Goal: Task Accomplishment & Management: Manage account settings

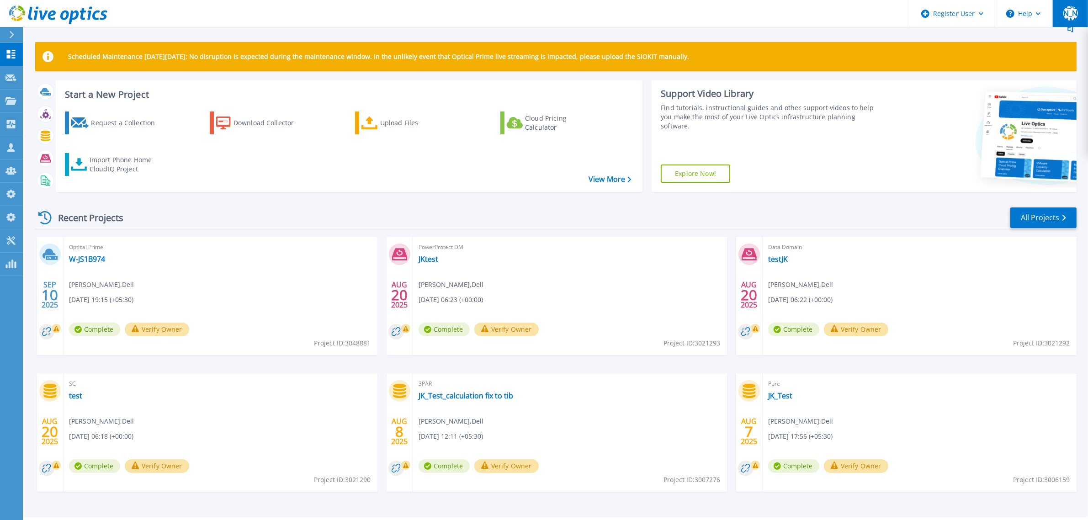
drag, startPoint x: 1073, startPoint y: 7, endPoint x: 1072, endPoint y: 23, distance: 16.5
click at [1073, 7] on div "[PERSON_NAME]" at bounding box center [1070, 13] width 15 height 15
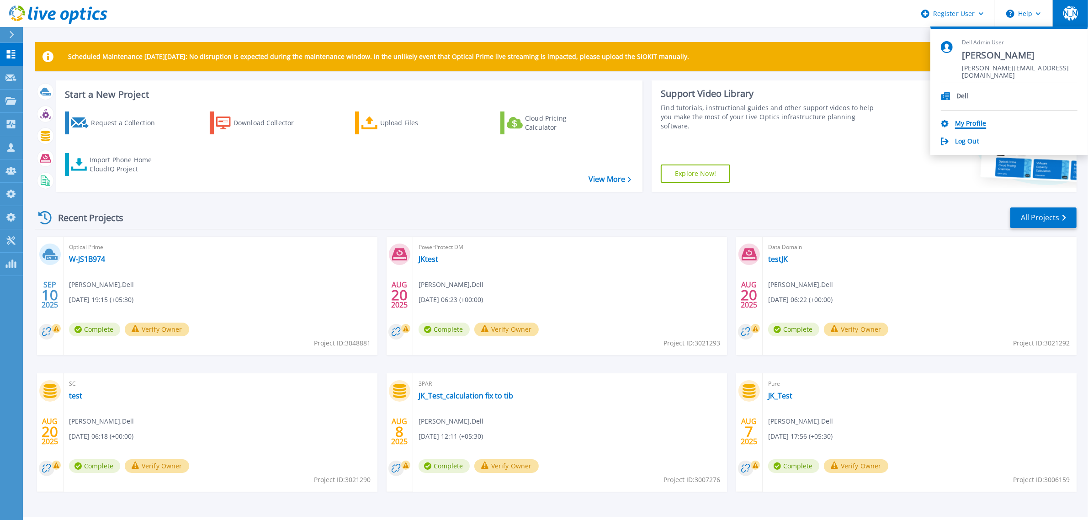
click at [967, 125] on link "My Profile" at bounding box center [970, 124] width 31 height 9
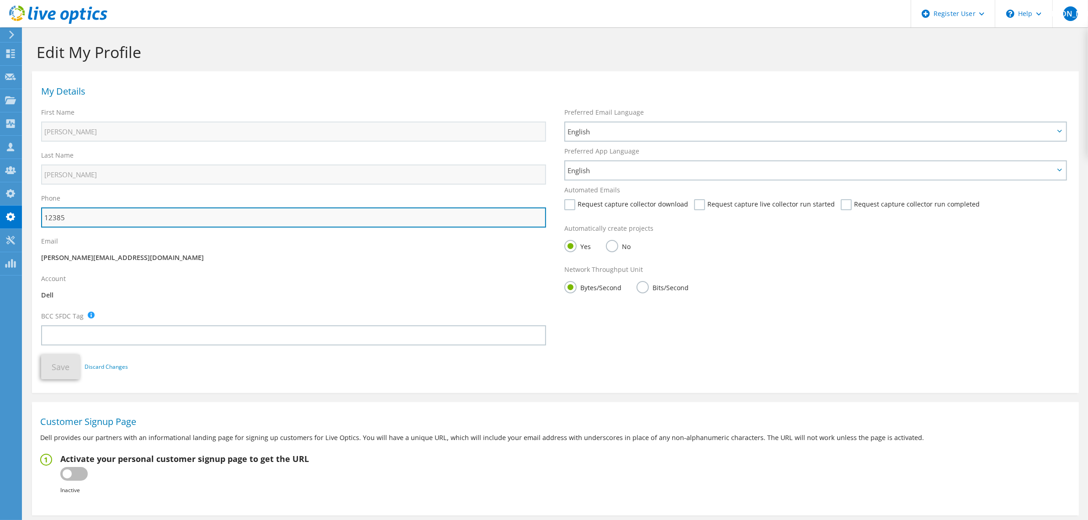
click at [105, 220] on input "12385" at bounding box center [293, 217] width 505 height 20
type input "1238533"
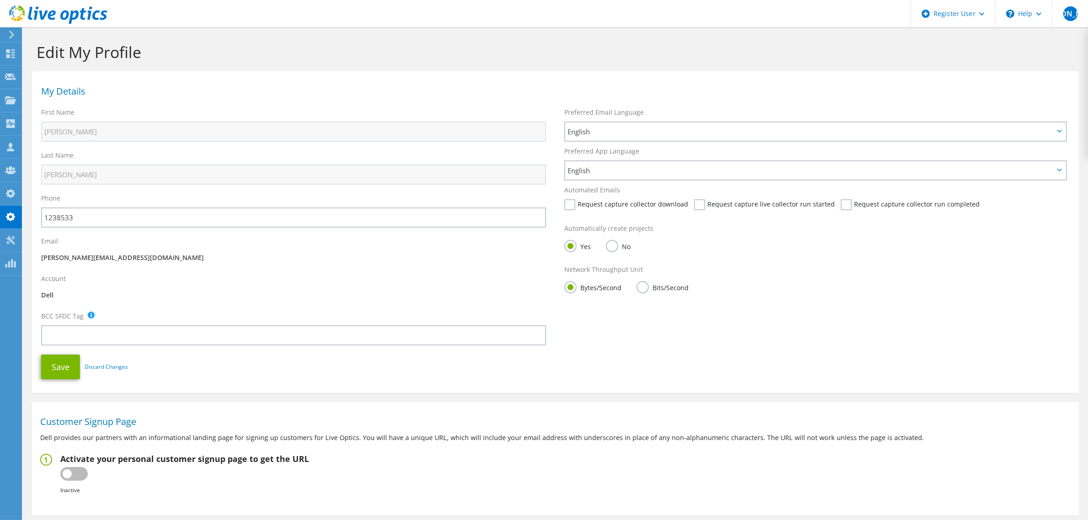
click at [56, 380] on div "Save Discard Changes Save" at bounding box center [555, 367] width 1047 height 34
click at [56, 371] on button "Save" at bounding box center [60, 367] width 39 height 25
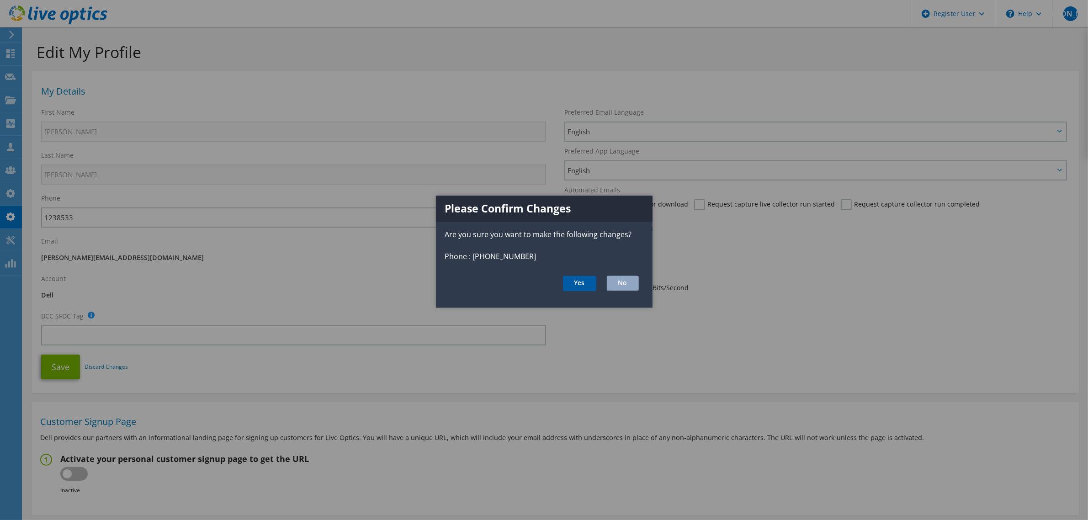
click at [569, 285] on button "Yes" at bounding box center [579, 284] width 33 height 16
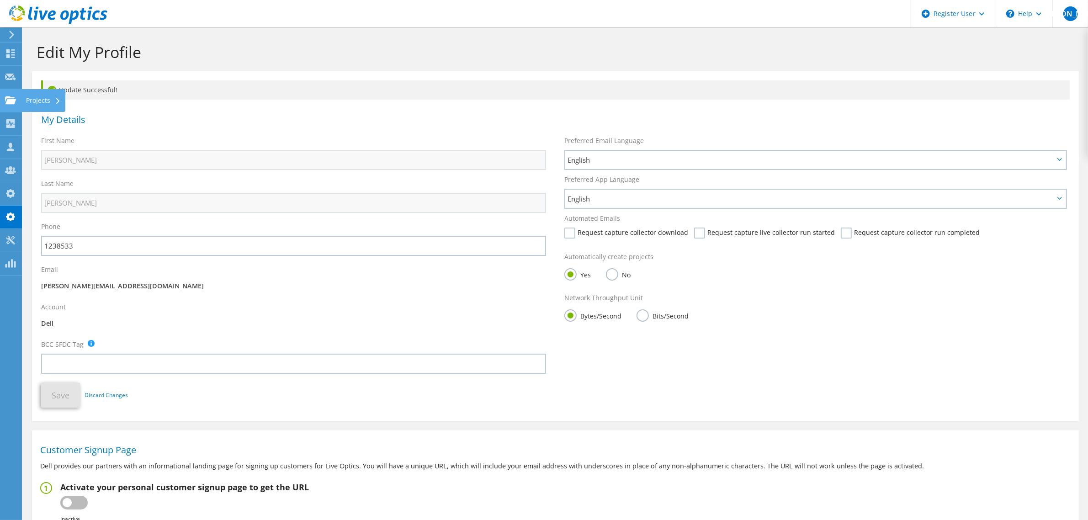
click at [10, 101] on use at bounding box center [10, 100] width 11 height 8
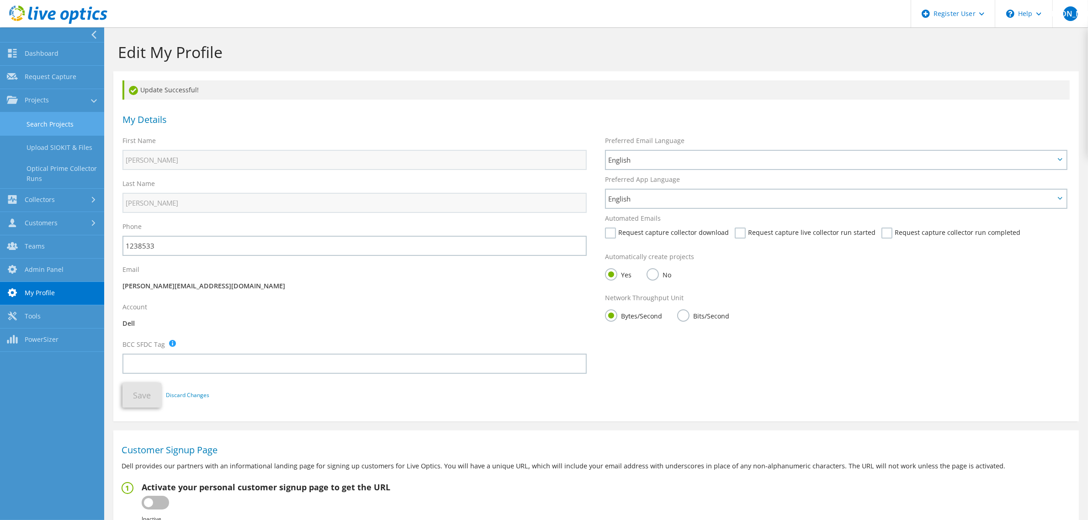
click at [58, 118] on link "Search Projects" at bounding box center [52, 123] width 104 height 23
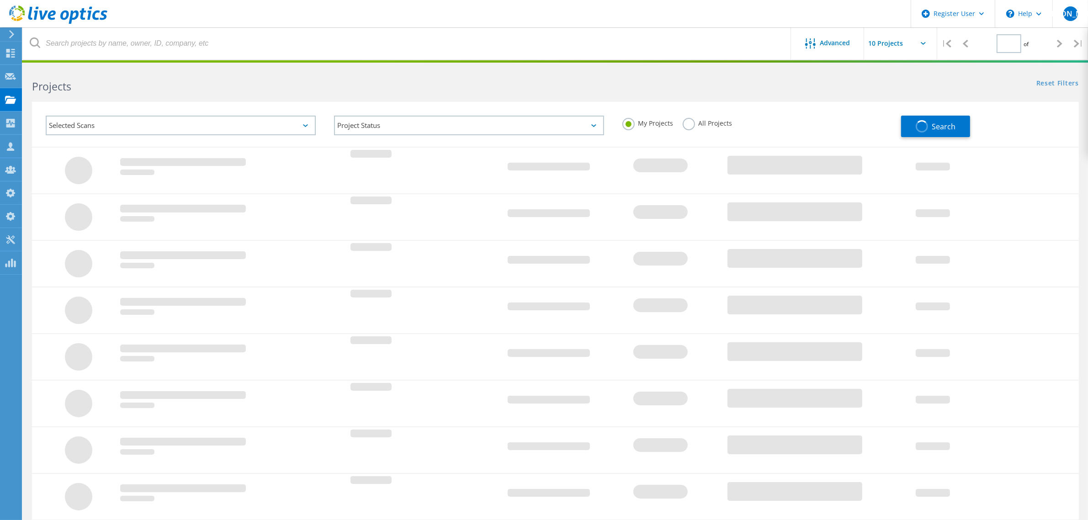
type input "1"
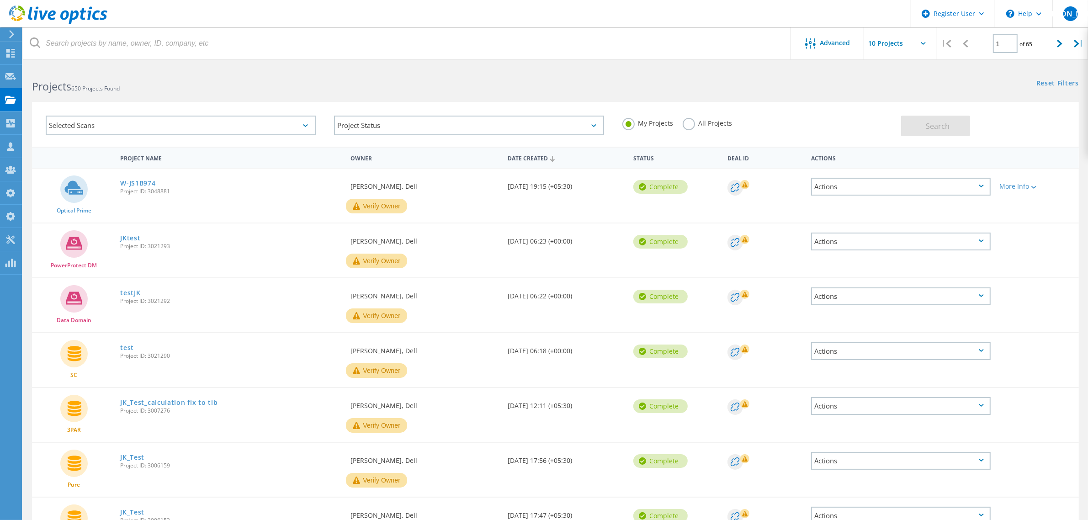
click at [615, 97] on div "Selected Scans Project Status In Progress Complete Published Anonymous Archived…" at bounding box center [555, 118] width 1065 height 56
